Goal: Task Accomplishment & Management: Manage account settings

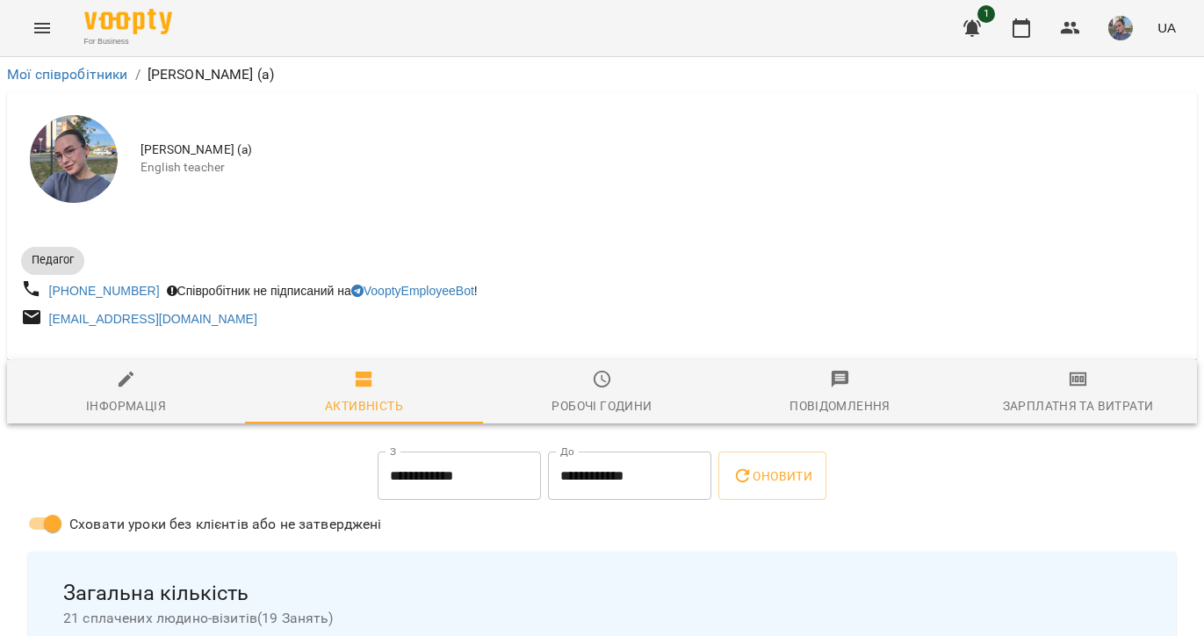
scroll to position [416, 0]
click at [144, 16] on img at bounding box center [128, 21] width 88 height 25
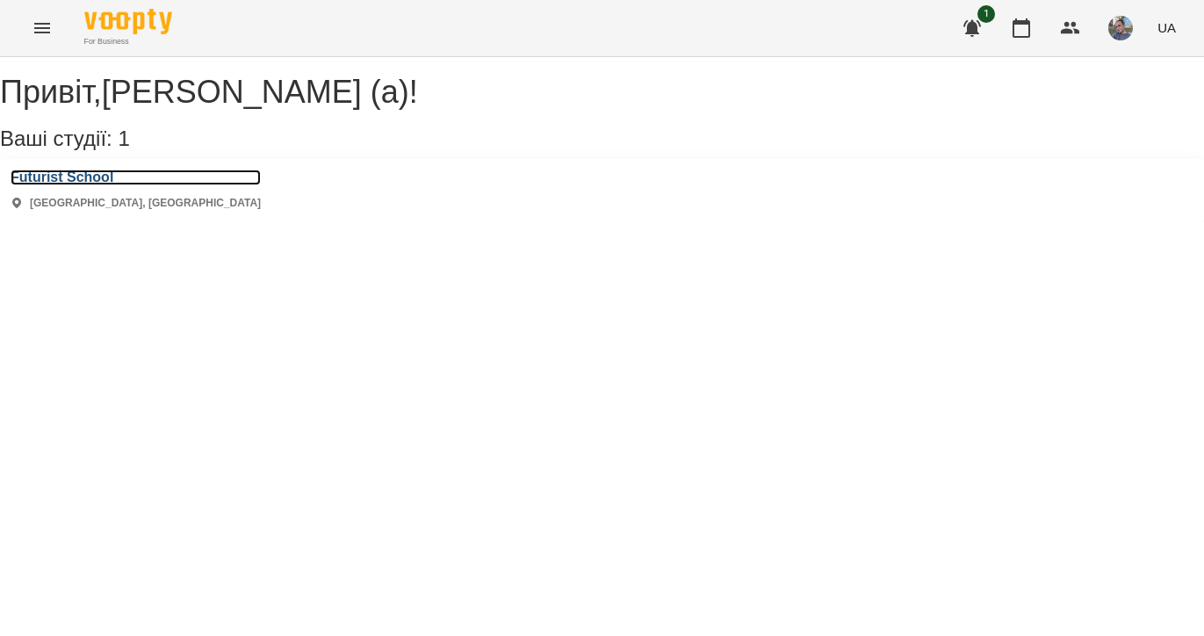
click at [122, 185] on h3 "Futurist School" at bounding box center [136, 177] width 250 height 16
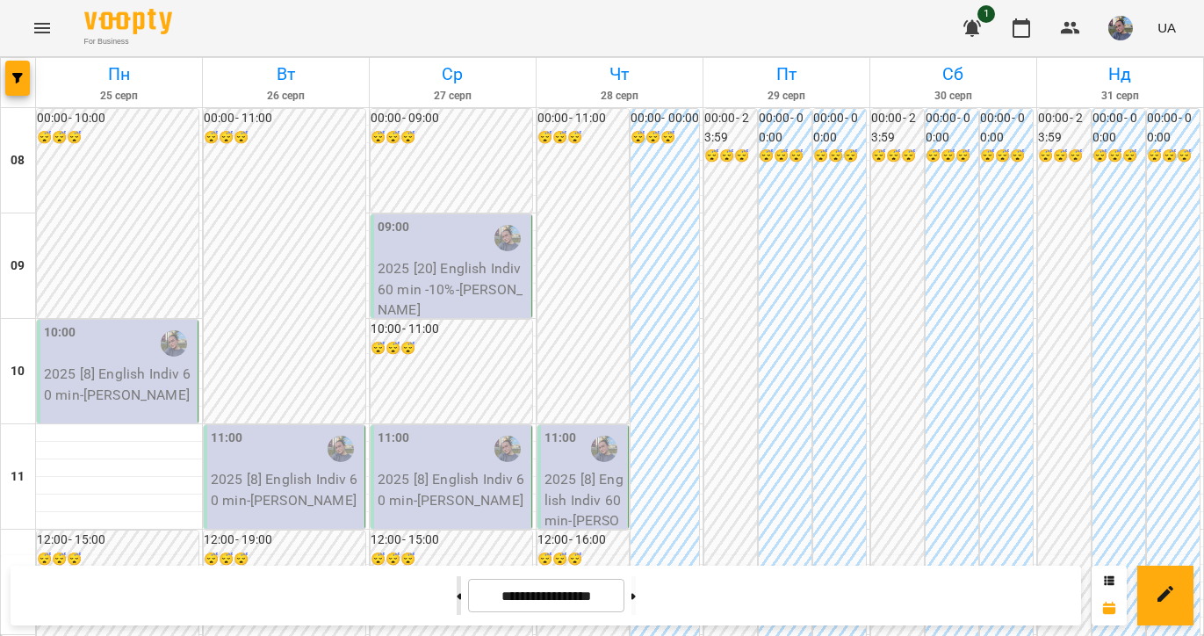
click at [457, 594] on button at bounding box center [459, 595] width 4 height 39
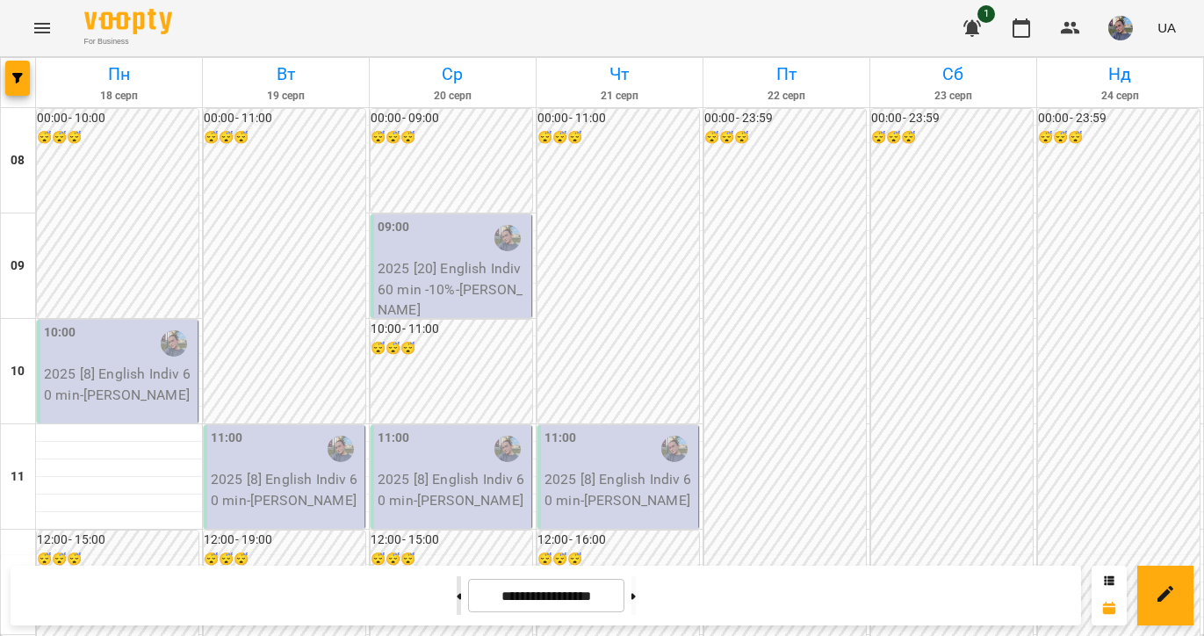
click at [457, 602] on button at bounding box center [459, 595] width 4 height 39
type input "**********"
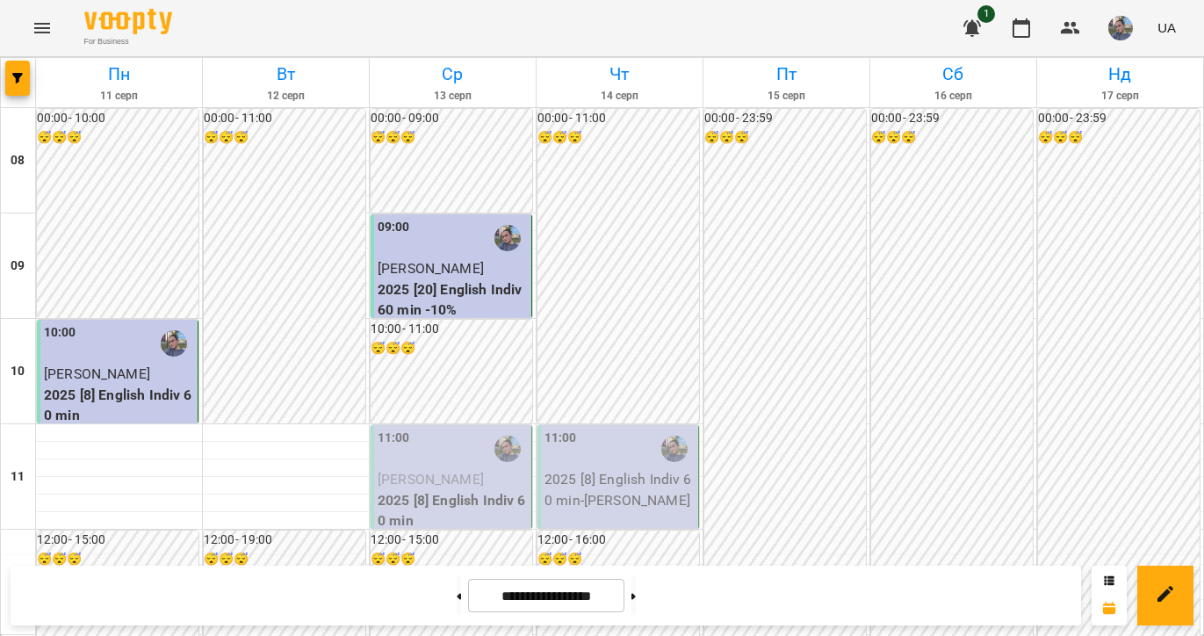
scroll to position [157, 0]
click at [451, 471] on span "[PERSON_NAME]" at bounding box center [431, 479] width 106 height 17
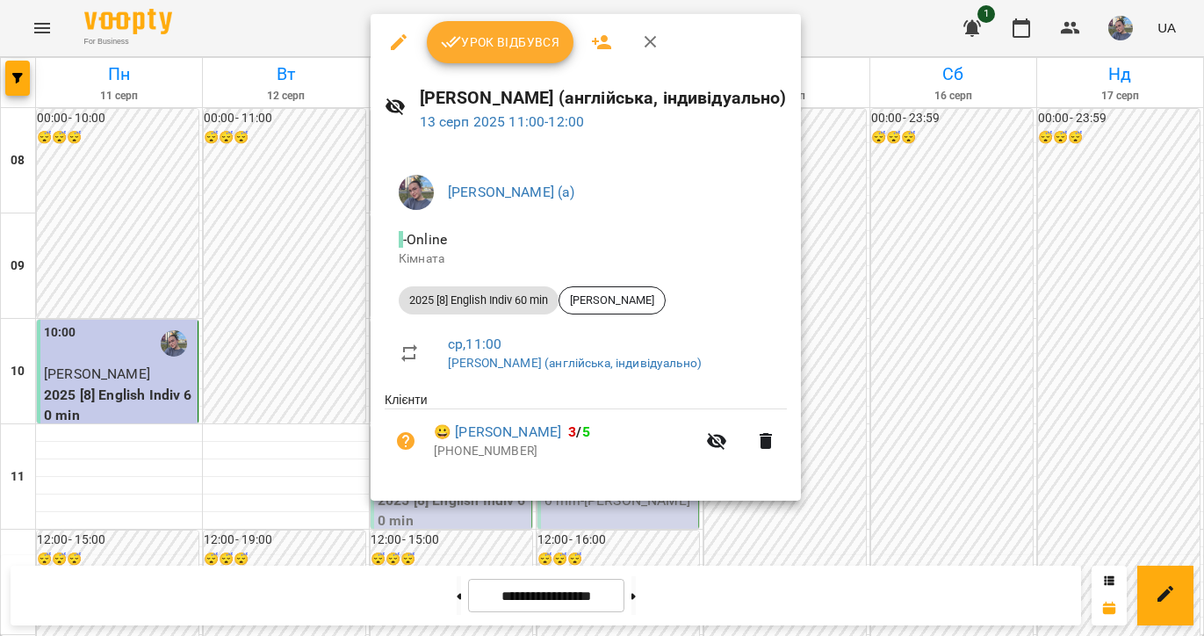
click at [475, 32] on span "Урок відбувся" at bounding box center [500, 42] width 119 height 21
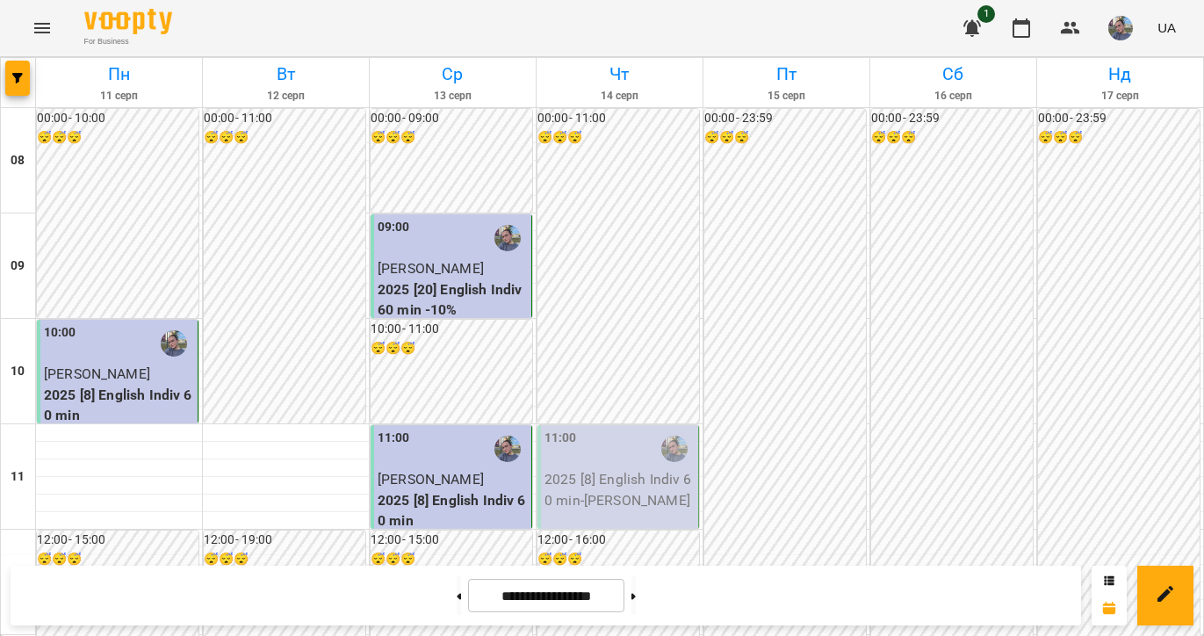
scroll to position [774, 0]
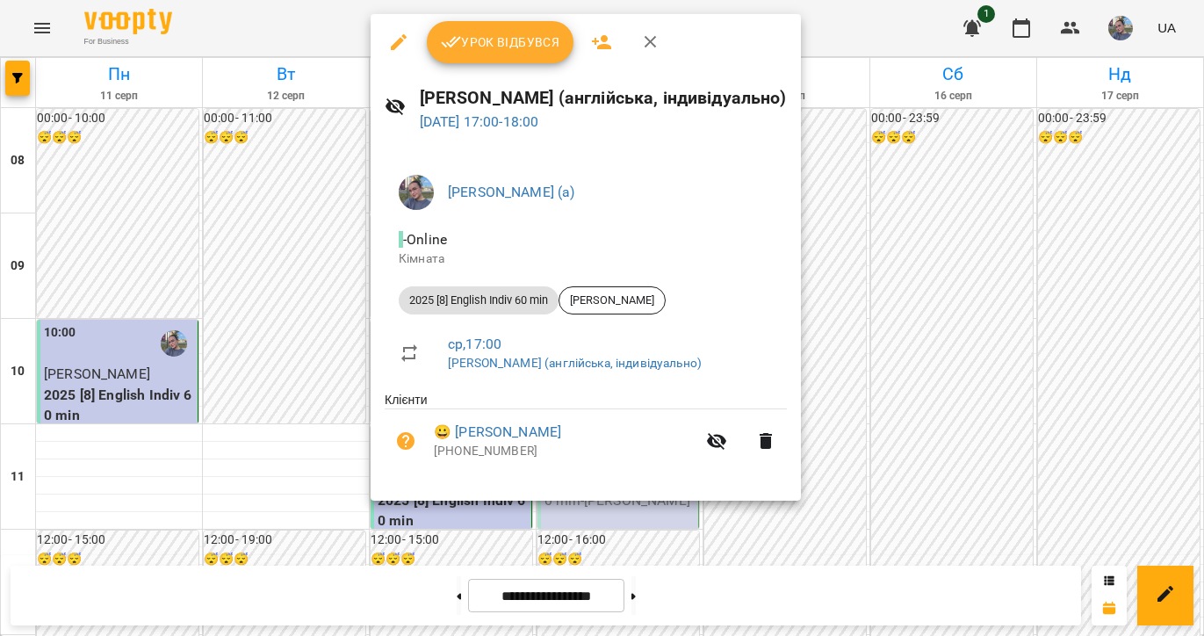
click at [502, 54] on button "Урок відбувся" at bounding box center [501, 42] width 148 height 42
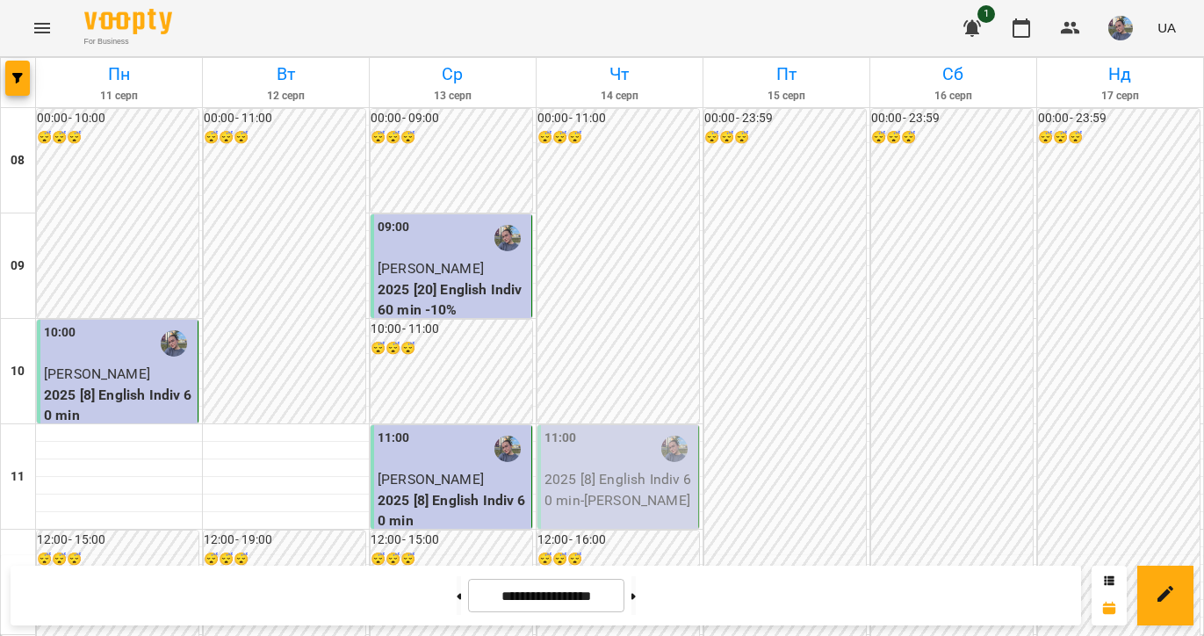
scroll to position [1099, 0]
click at [636, 607] on button at bounding box center [633, 595] width 4 height 39
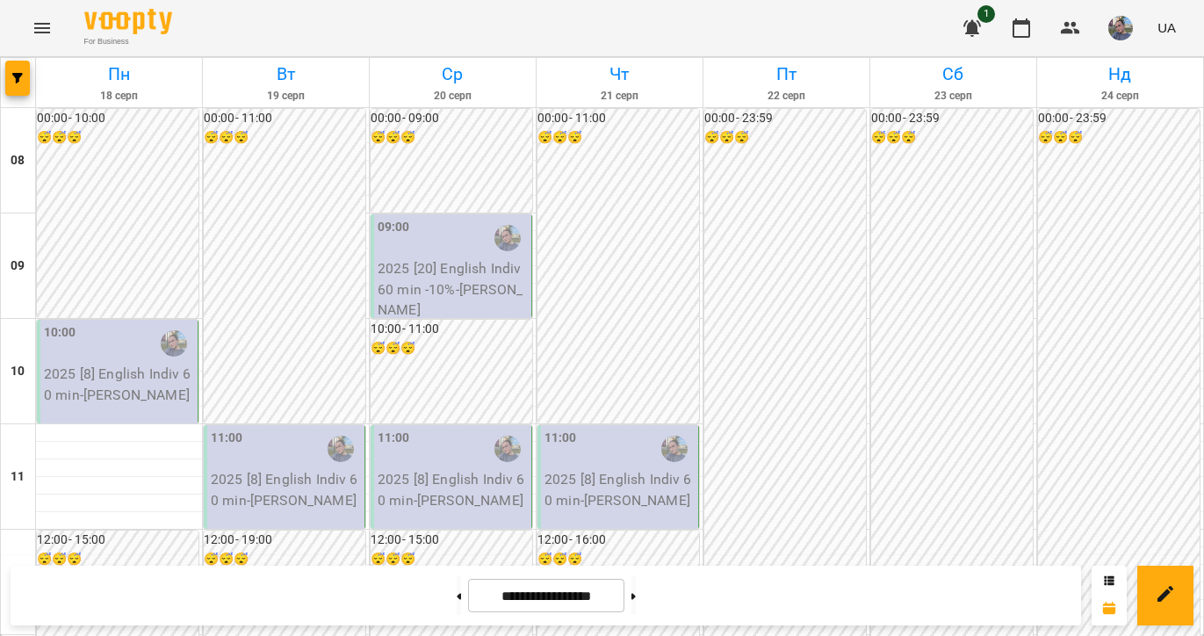
scroll to position [0, 0]
click at [457, 607] on button at bounding box center [459, 595] width 4 height 39
type input "**********"
